Goal: Task Accomplishment & Management: Use online tool/utility

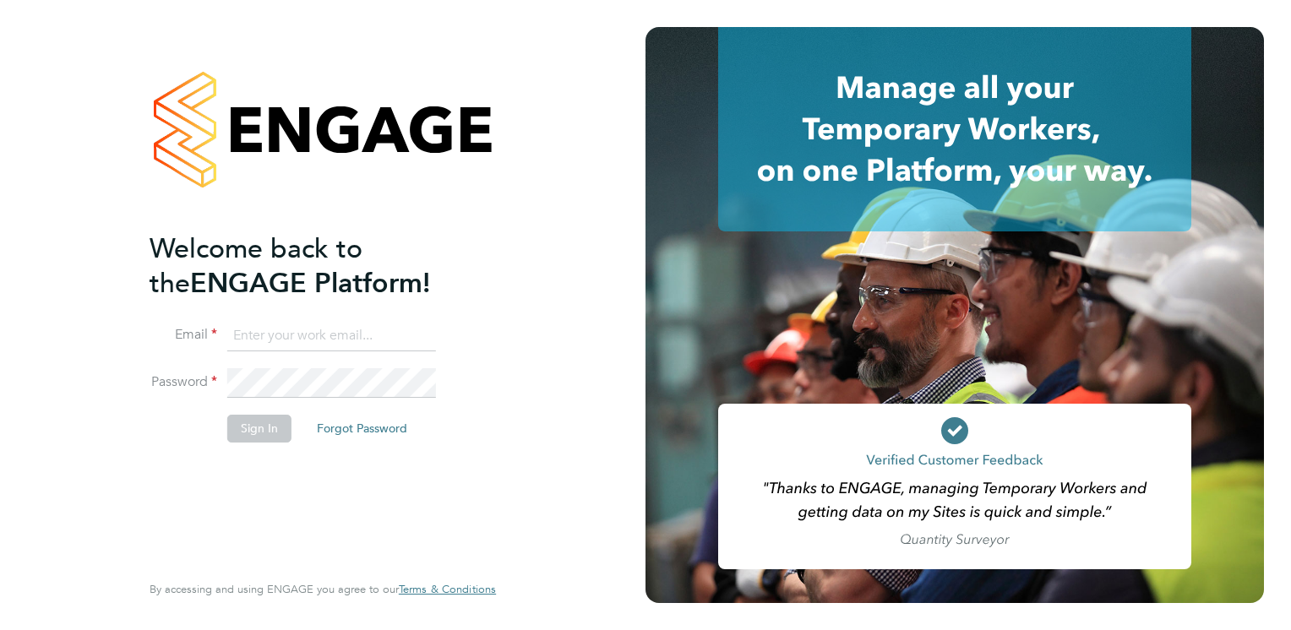
type input "[PERSON_NAME][EMAIL_ADDRESS][PERSON_NAME][DOMAIN_NAME]"
click at [257, 430] on button "Sign In" at bounding box center [259, 428] width 64 height 27
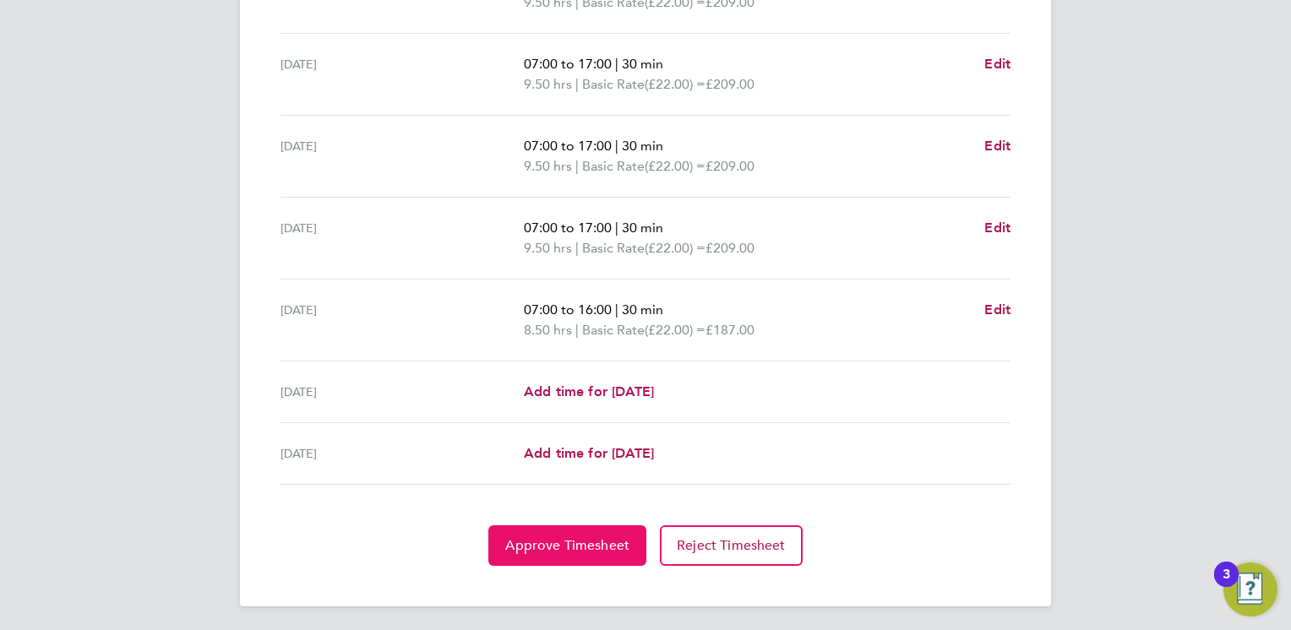
scroll to position [602, 0]
click at [564, 542] on span "Approve Timesheet" at bounding box center [567, 545] width 124 height 17
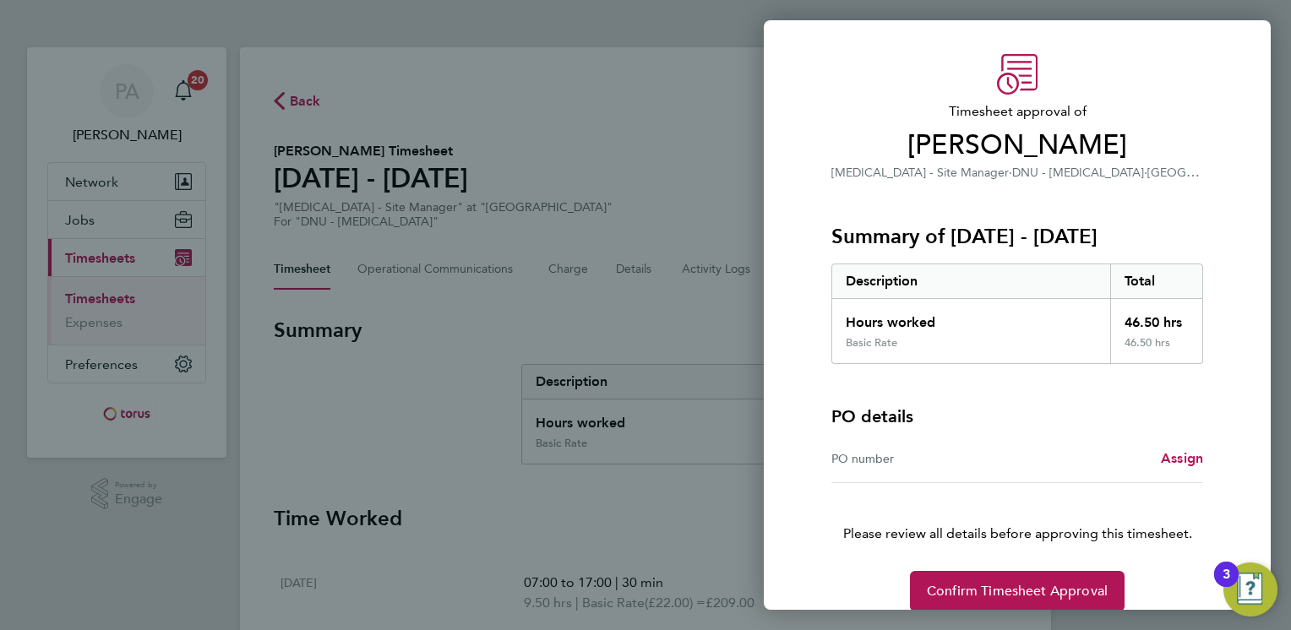
scroll to position [61, 0]
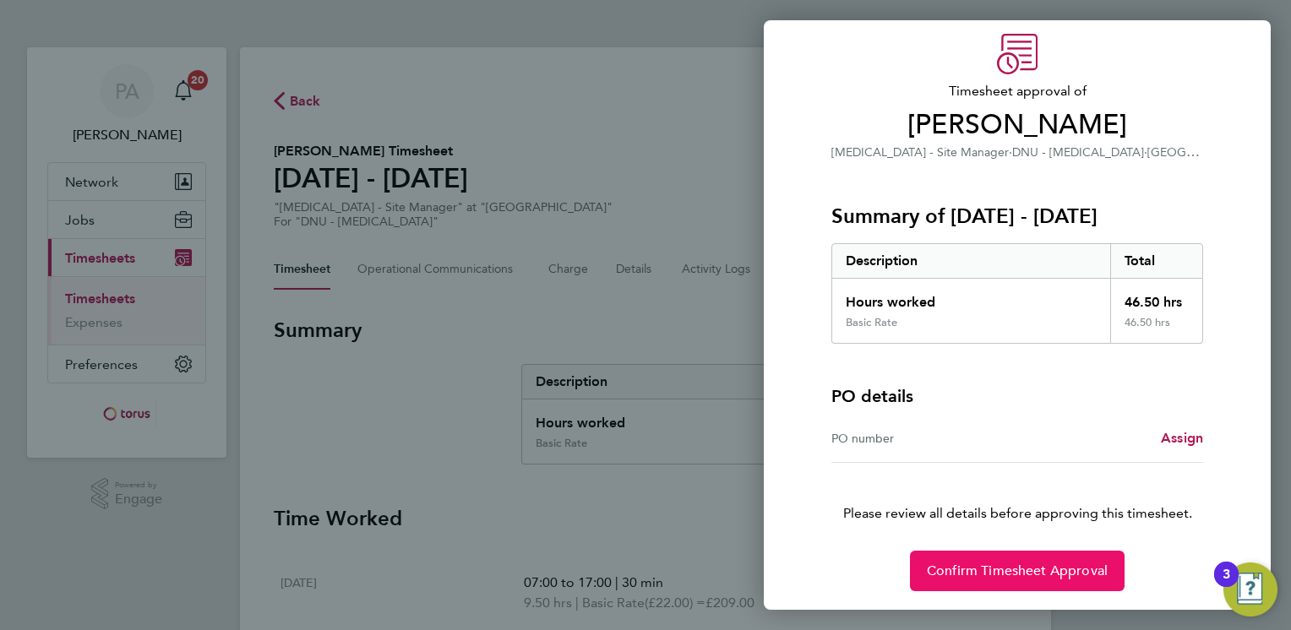
click at [1027, 568] on span "Confirm Timesheet Approval" at bounding box center [1017, 571] width 181 height 17
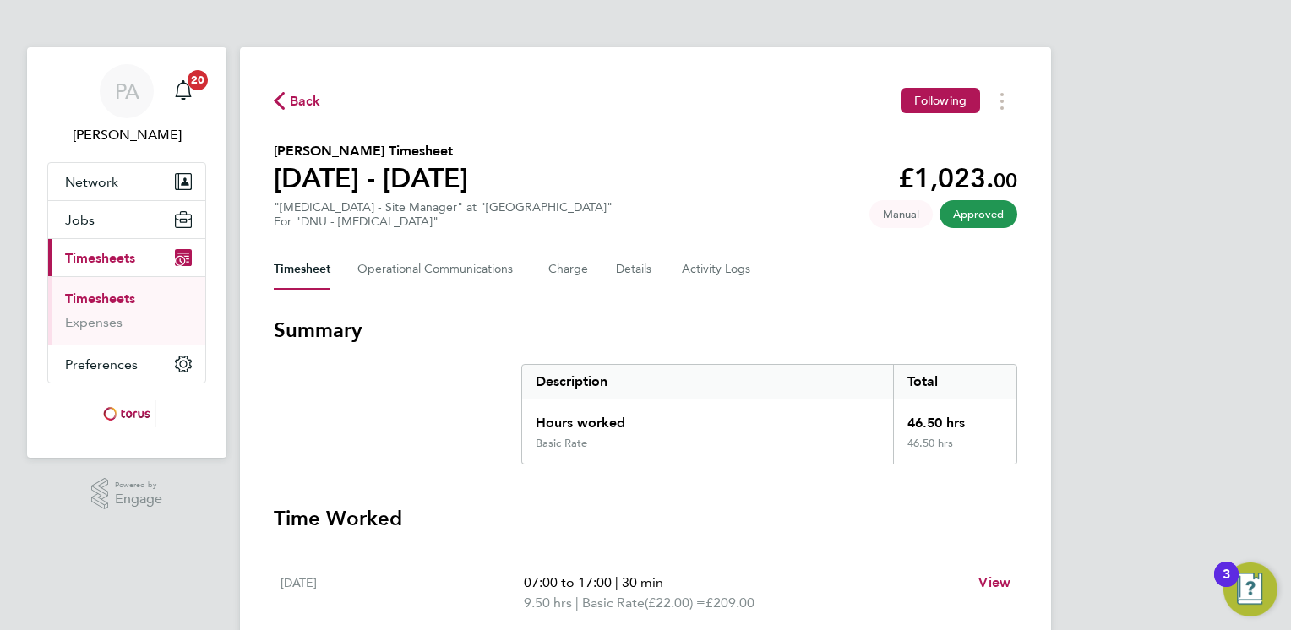
click at [989, 215] on span "Approved" at bounding box center [979, 214] width 78 height 28
